Goal: Task Accomplishment & Management: Complete application form

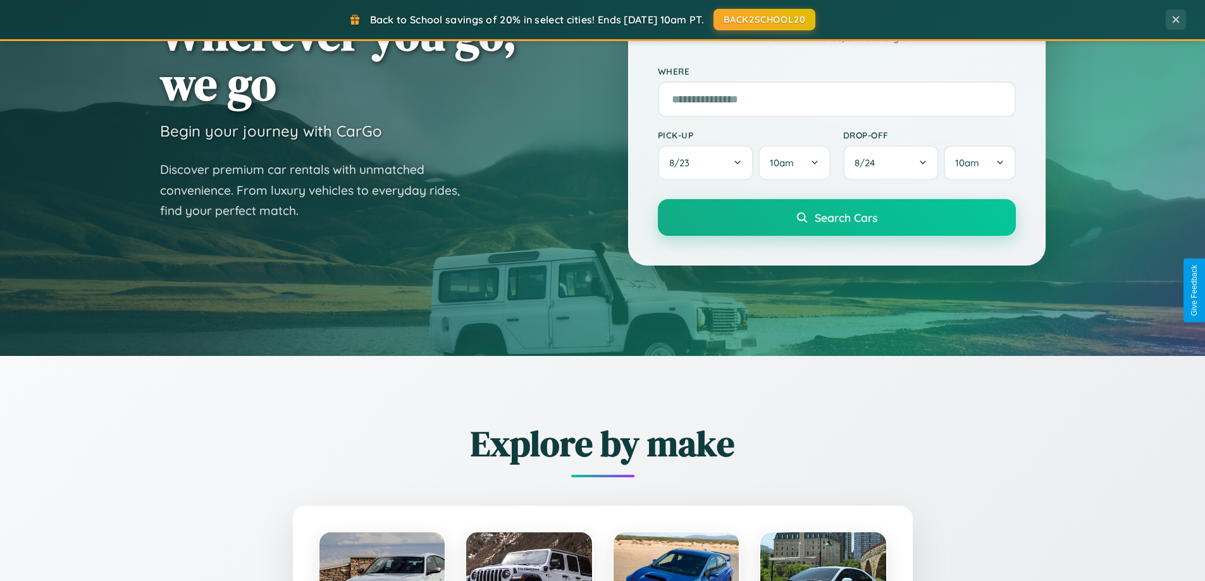
scroll to position [2434, 0]
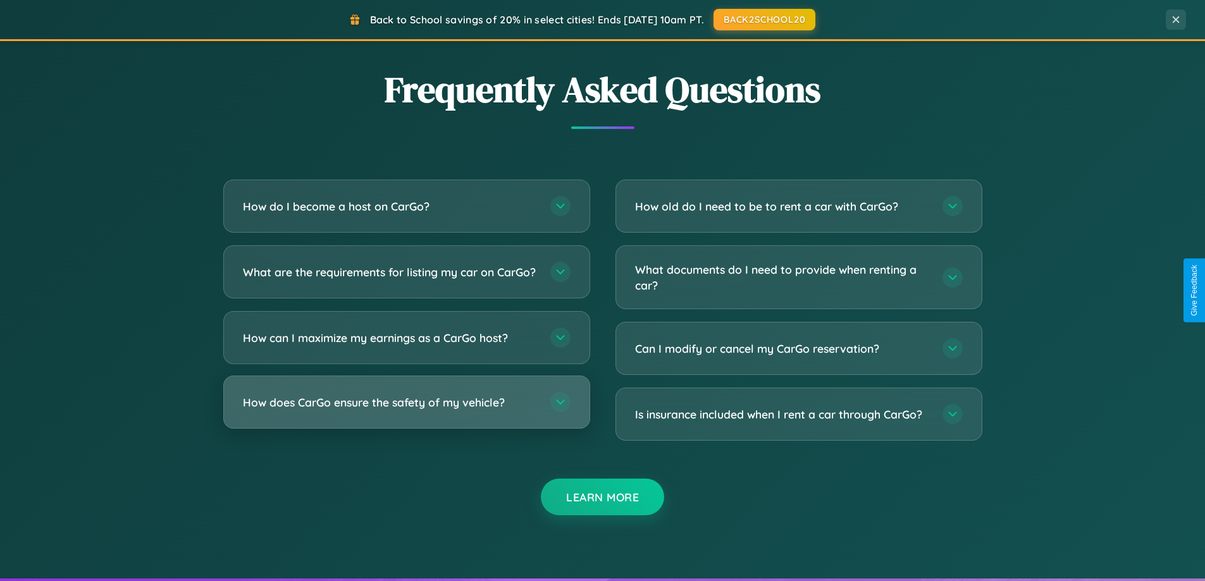
click at [406, 411] on h3 "How does CarGo ensure the safety of my vehicle?" at bounding box center [390, 403] width 295 height 16
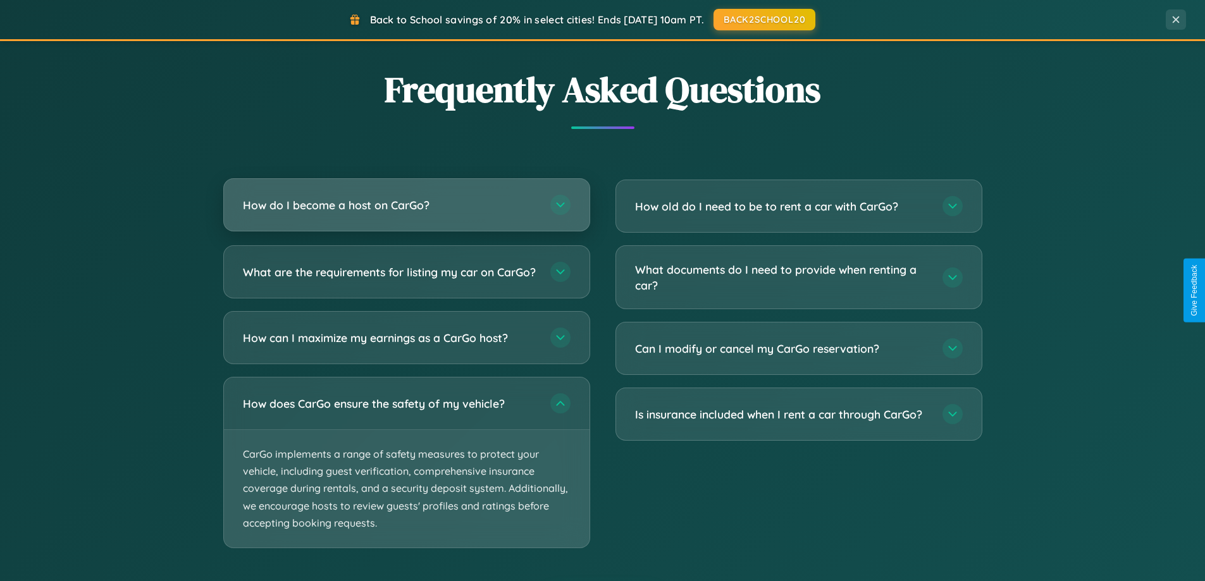
click at [406, 206] on h3 "How do I become a host on CarGo?" at bounding box center [390, 205] width 295 height 16
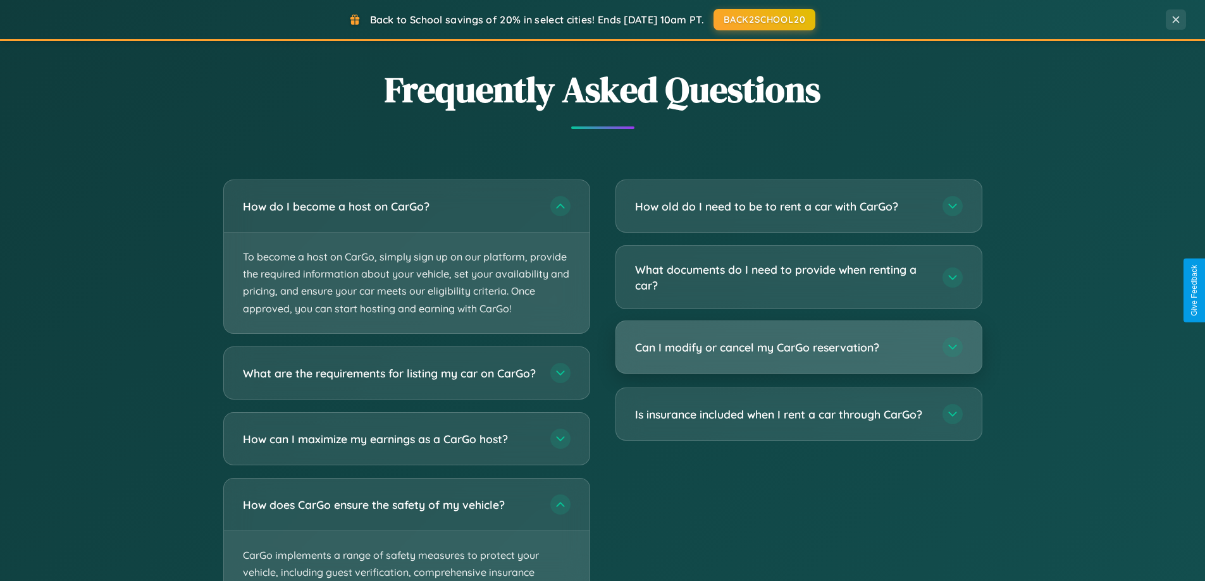
click at [798, 349] on h3 "Can I modify or cancel my CarGo reservation?" at bounding box center [782, 348] width 295 height 16
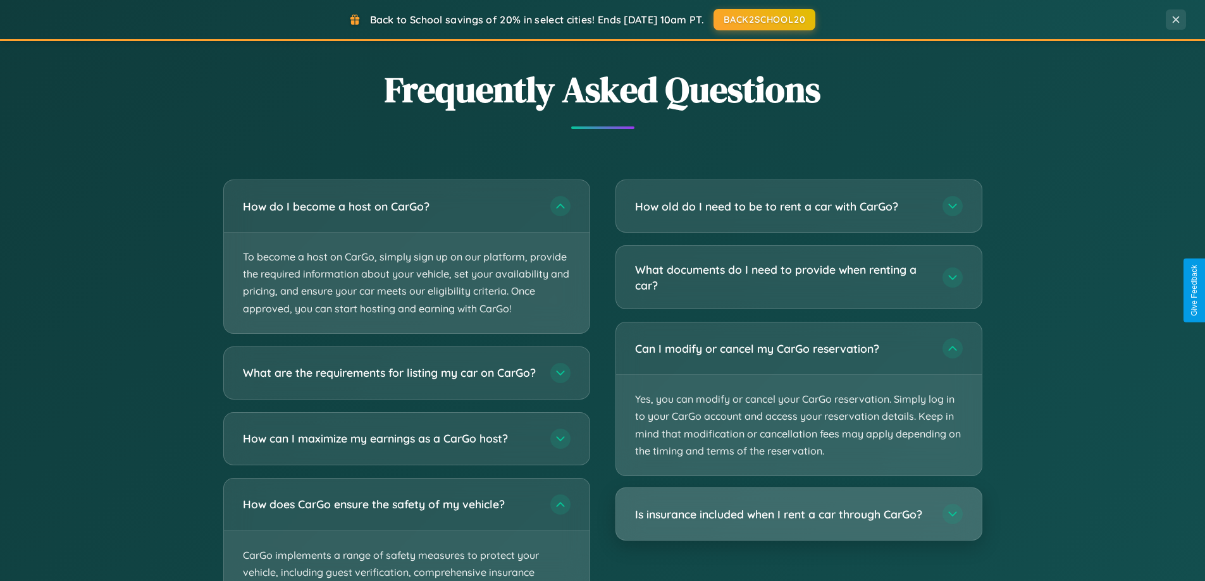
click at [798, 515] on h3 "Is insurance included when I rent a car through CarGo?" at bounding box center [782, 515] width 295 height 16
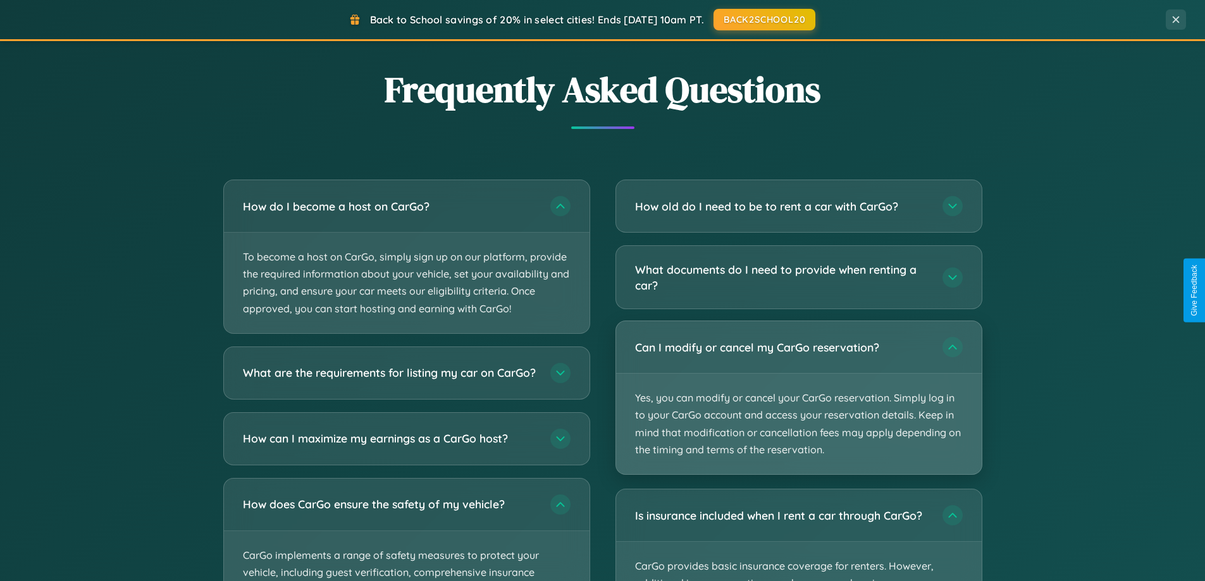
click at [798, 398] on p "Yes, you can modify or cancel your CarGo reservation. Simply log in to your Car…" at bounding box center [799, 424] width 366 height 101
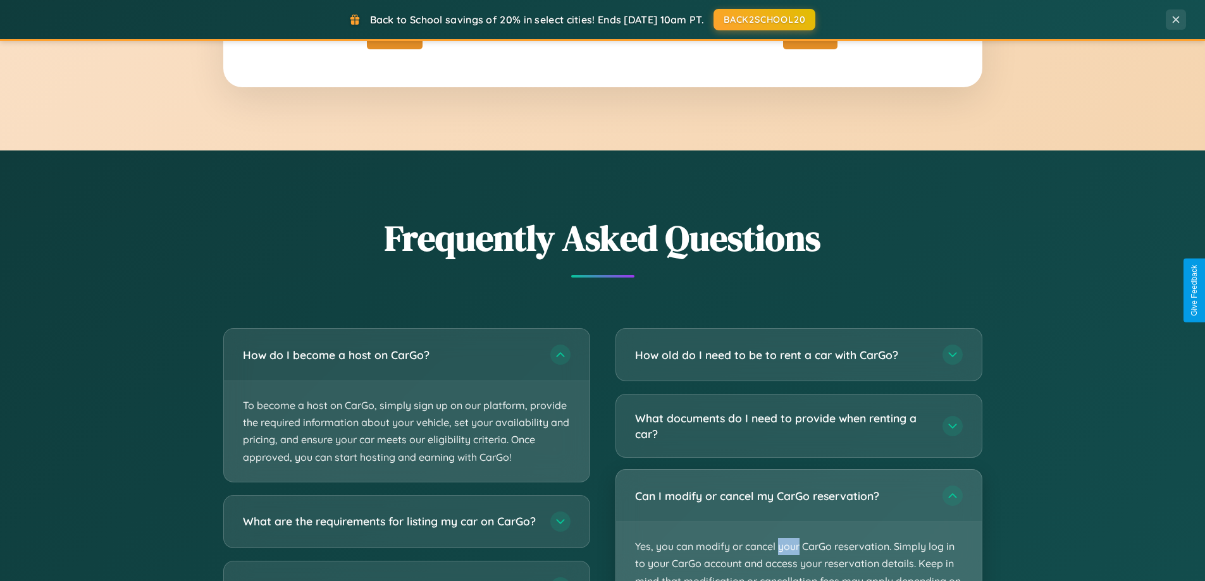
scroll to position [0, 0]
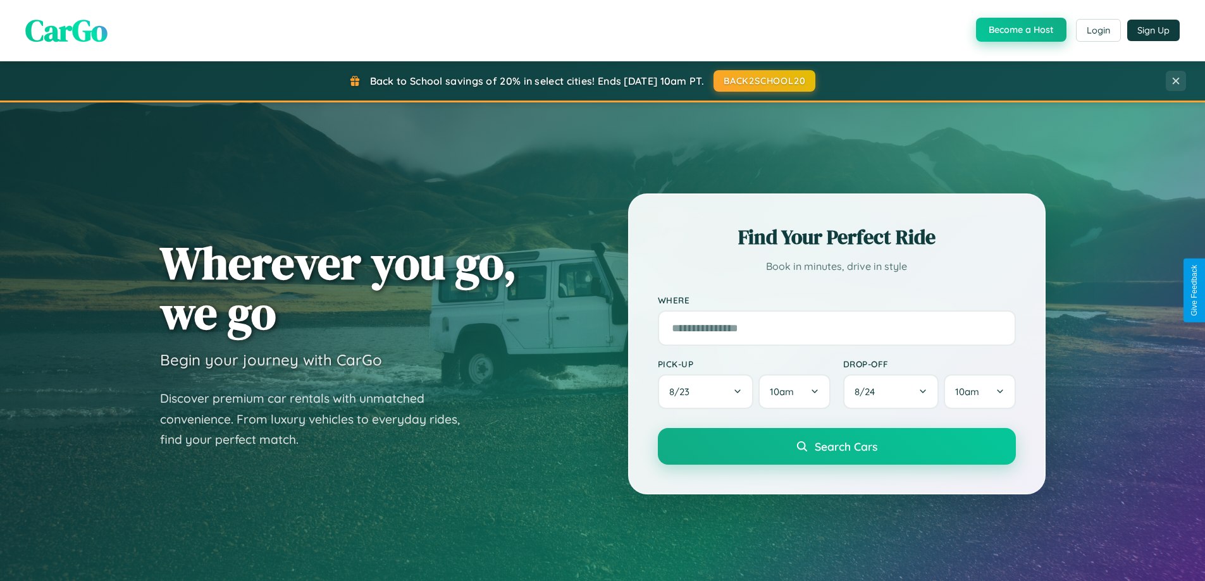
click at [1020, 30] on button "Become a Host" at bounding box center [1021, 30] width 90 height 24
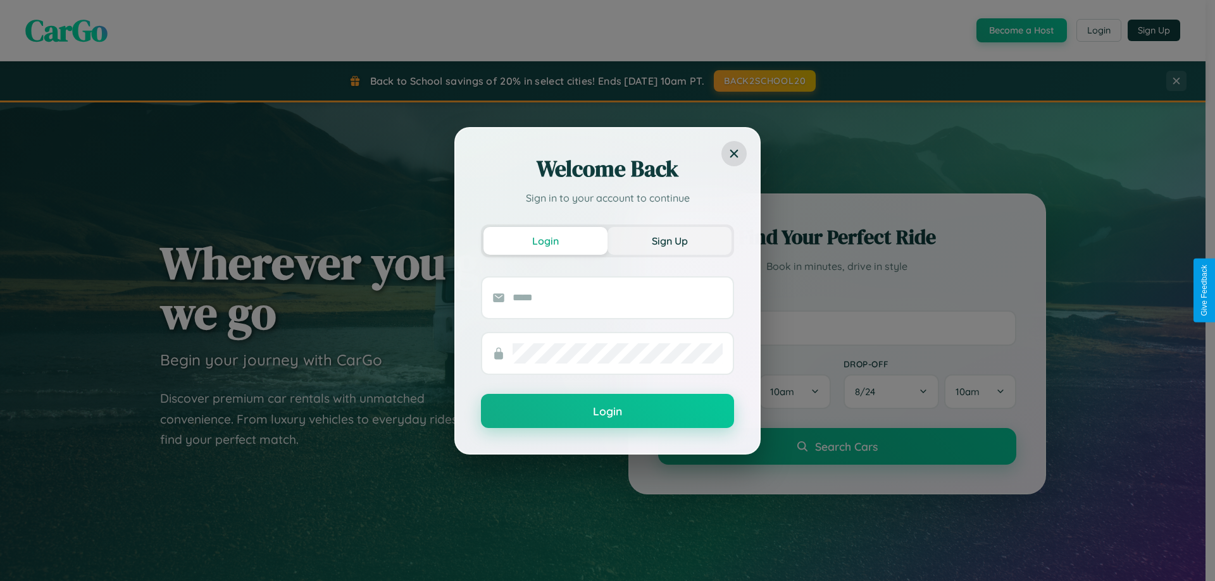
click at [669, 240] on button "Sign Up" at bounding box center [669, 241] width 124 height 28
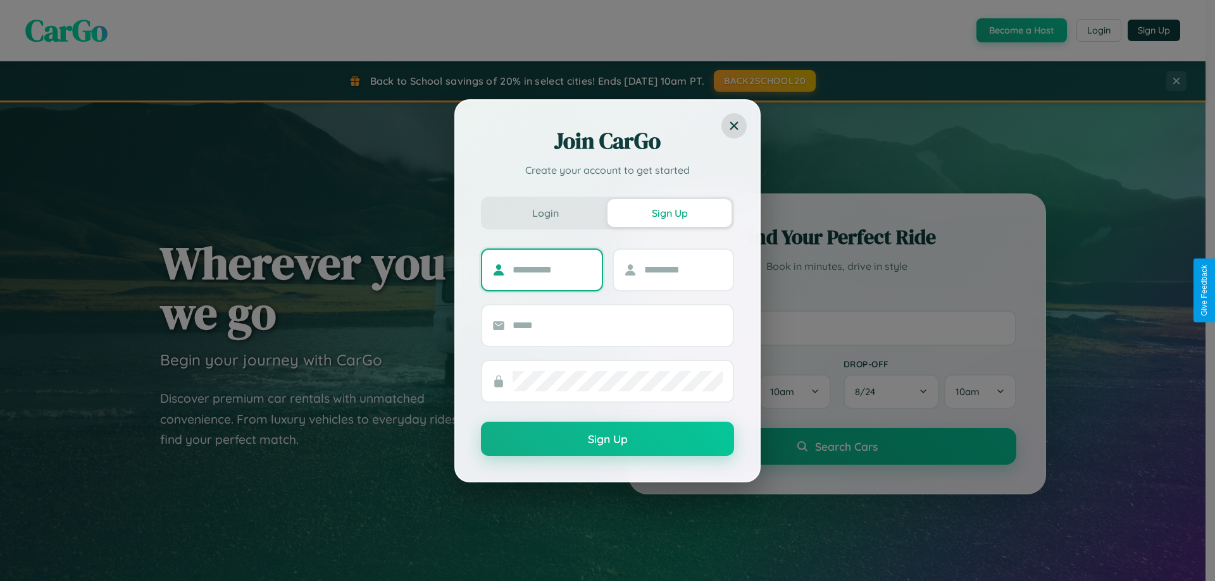
click at [552, 269] on input "text" at bounding box center [551, 270] width 79 height 20
type input "******"
click at [683, 269] on input "text" at bounding box center [683, 270] width 79 height 20
type input "*****"
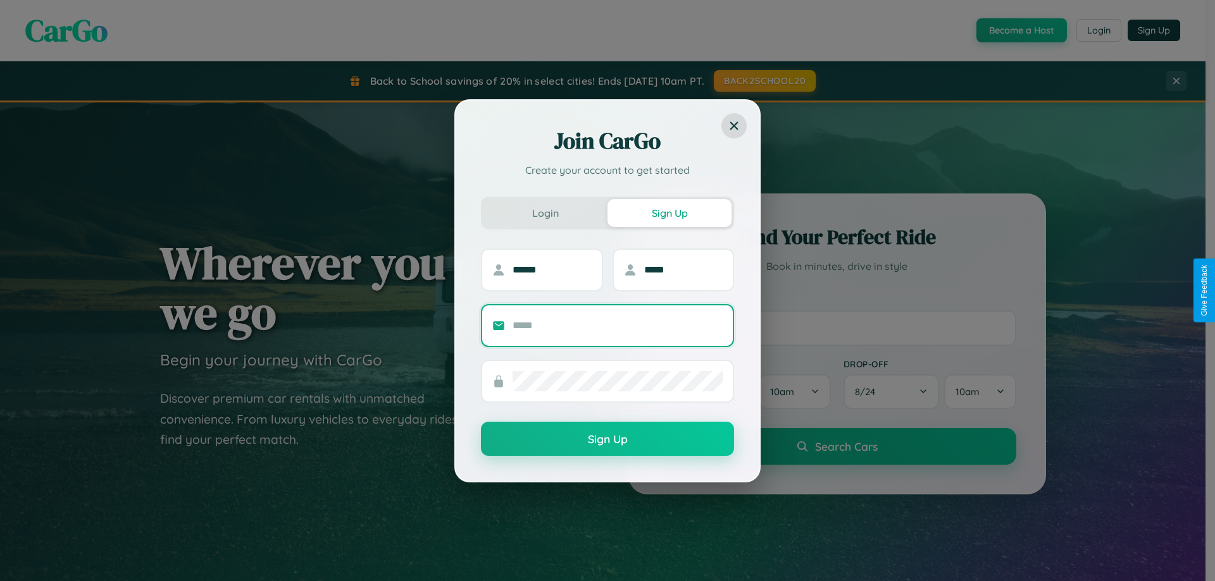
click at [617, 325] on input "text" at bounding box center [617, 326] width 210 height 20
type input "**********"
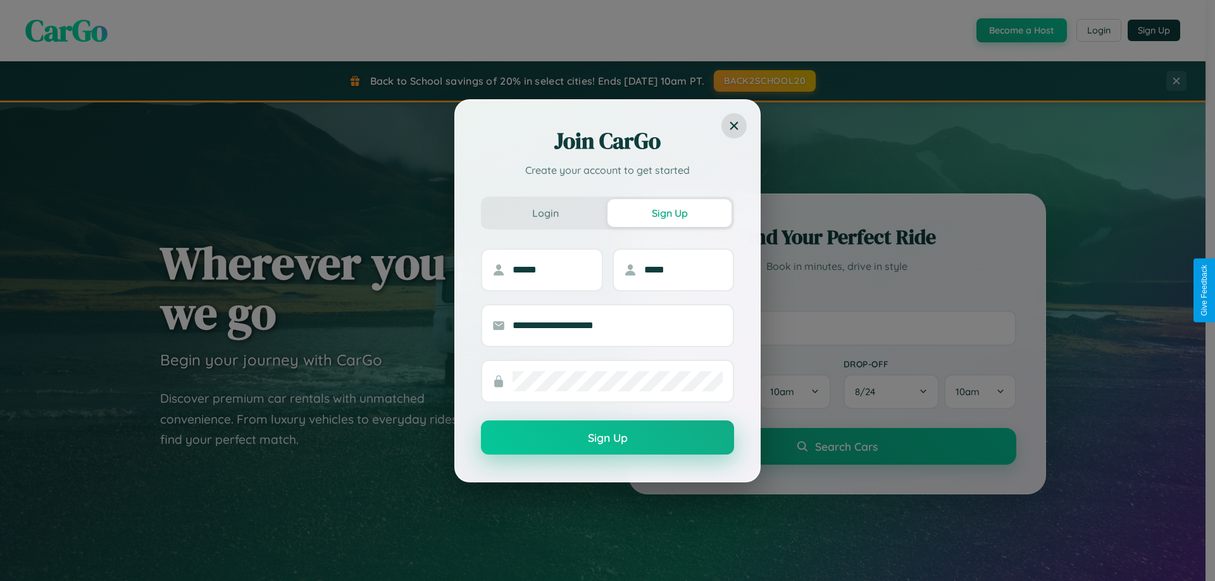
click at [607, 438] on button "Sign Up" at bounding box center [607, 438] width 253 height 34
